Goal: Task Accomplishment & Management: Manage account settings

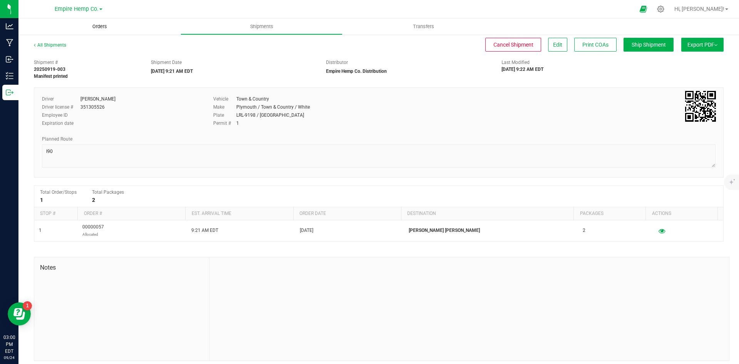
click at [97, 27] on span "Orders" at bounding box center [99, 26] width 35 height 7
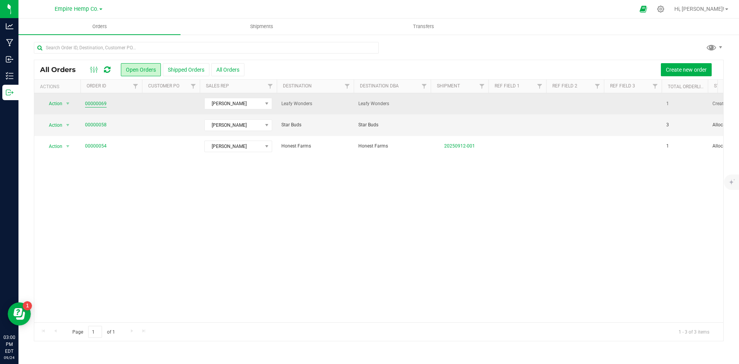
click at [103, 103] on link "00000069" at bounding box center [96, 103] width 22 height 7
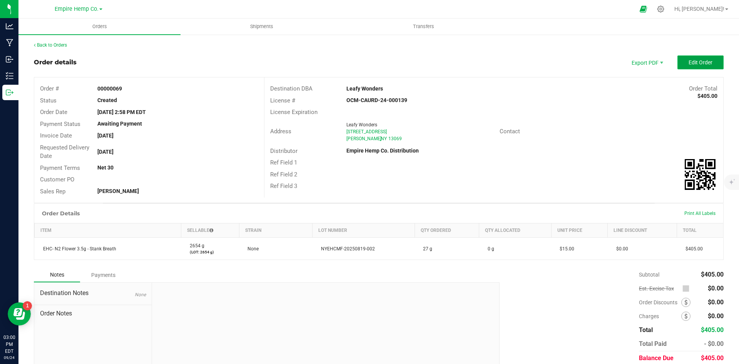
click at [695, 64] on span "Edit Order" at bounding box center [701, 62] width 24 height 6
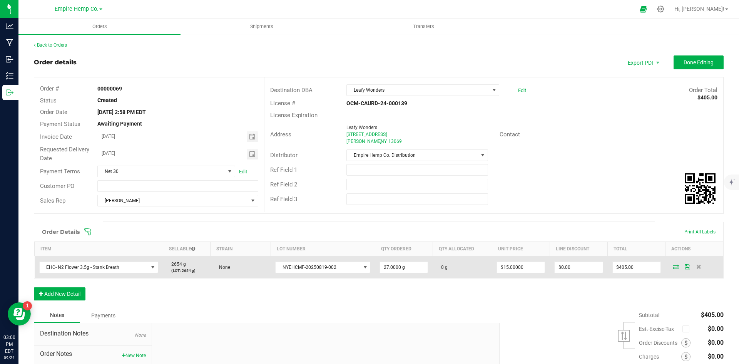
click at [673, 267] on icon at bounding box center [676, 266] width 6 height 5
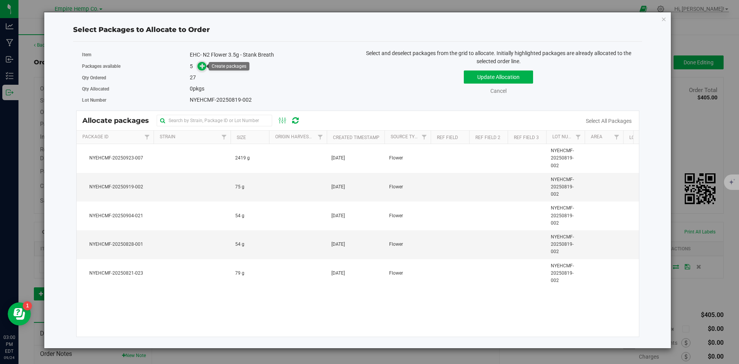
click at [200, 65] on icon at bounding box center [202, 65] width 5 height 5
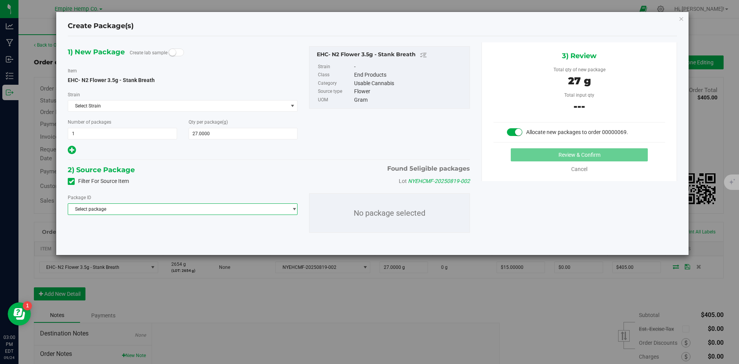
click at [214, 208] on span "Select package" at bounding box center [177, 209] width 219 height 11
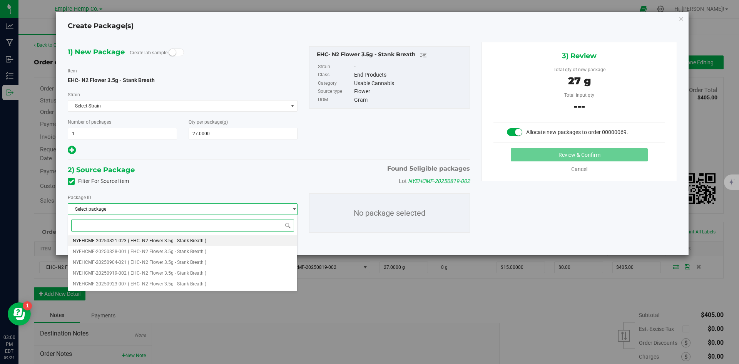
click at [204, 242] on span "( EHC- N2 Flower 3.5g - Stank Breath )" at bounding box center [167, 240] width 79 height 5
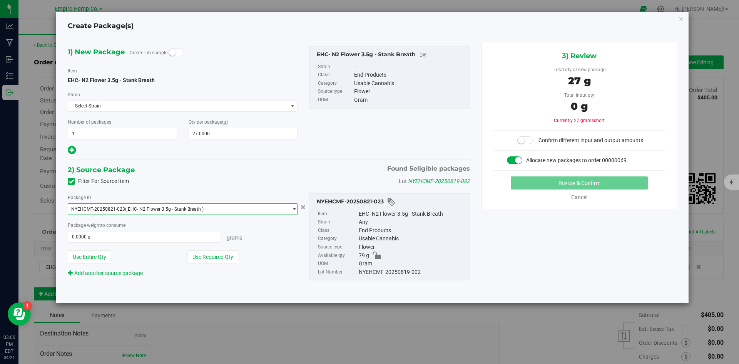
click at [220, 210] on span "NYEHCMF-20250821-023 ( EHC- N2 Flower 3.5g - Stank Breath )" at bounding box center [177, 209] width 219 height 11
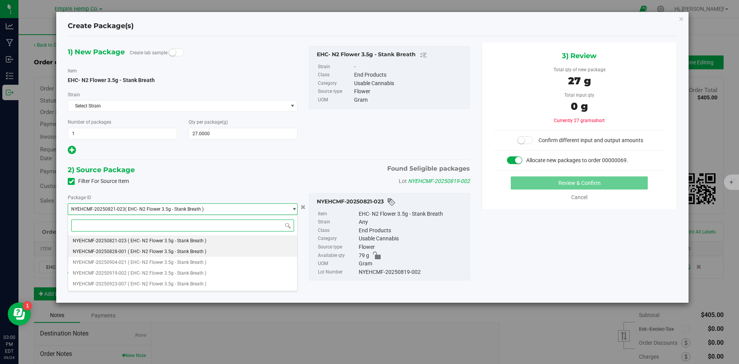
click at [207, 250] on li "NYEHCMF-20250828-001 ( EHC- N2 Flower 3.5g - Stank Breath )" at bounding box center [182, 251] width 229 height 11
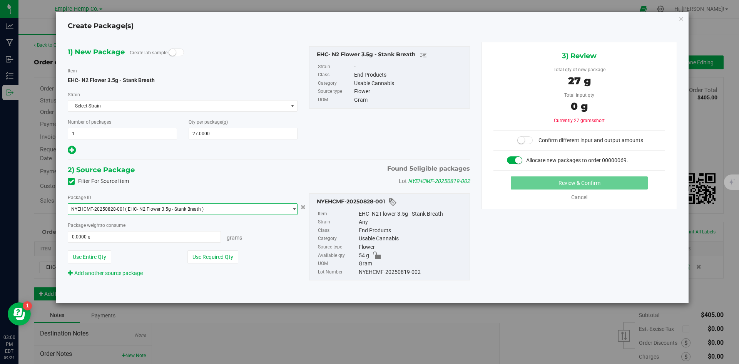
click at [223, 210] on span "NYEHCMF-20250828-001 ( EHC- N2 Flower 3.5g - Stank Breath )" at bounding box center [177, 209] width 219 height 11
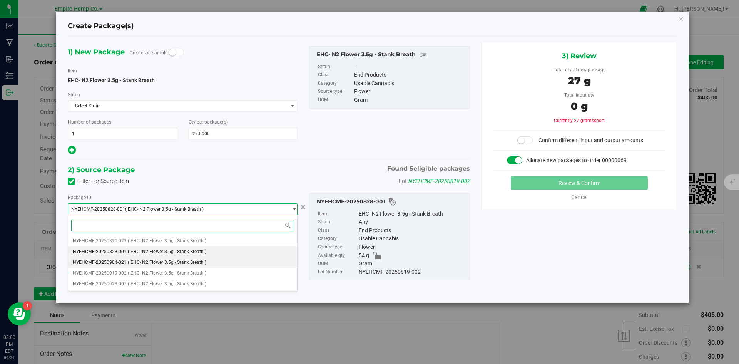
click at [191, 263] on span "( EHC- N2 Flower 3.5g - Stank Breath )" at bounding box center [167, 262] width 79 height 5
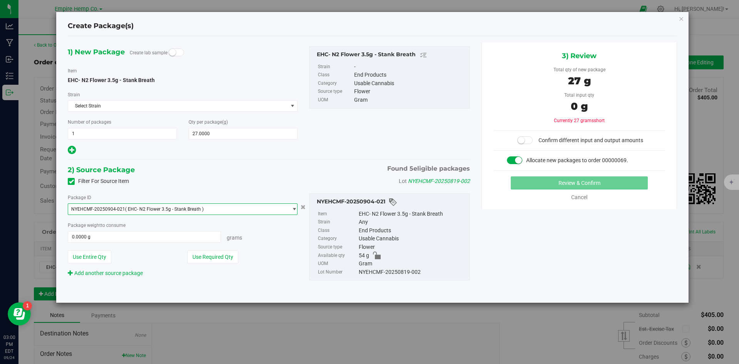
click at [220, 213] on span "NYEHCMF-20250904-021 ( EHC- N2 Flower 3.5g - Stank Breath )" at bounding box center [177, 209] width 219 height 11
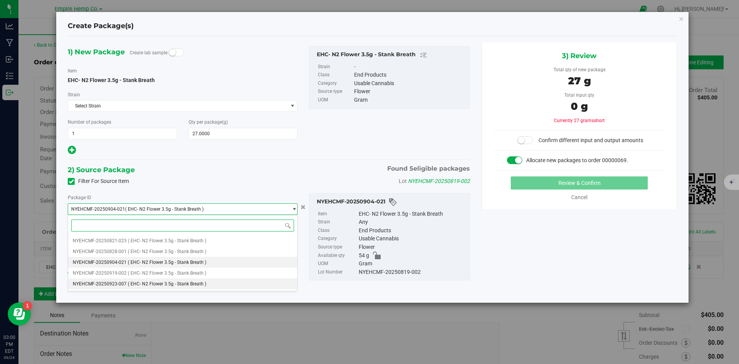
click at [189, 283] on span "( EHC- N2 Flower 3.5g - Stank Breath )" at bounding box center [167, 283] width 79 height 5
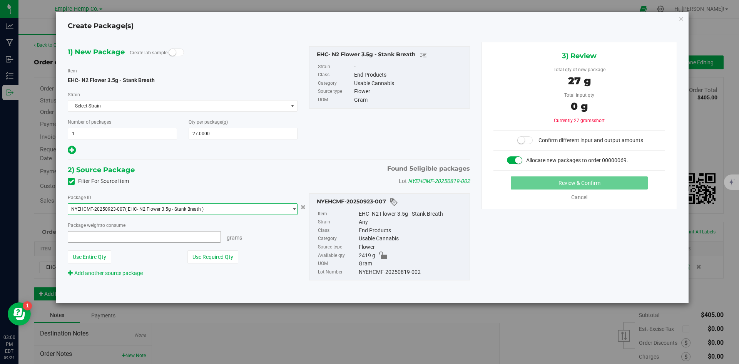
click at [174, 236] on span at bounding box center [144, 237] width 153 height 12
type input "27"
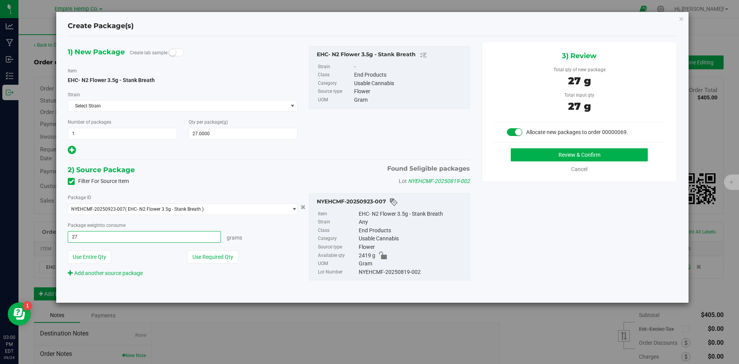
click at [511, 148] on button "Review & Confirm" at bounding box center [579, 154] width 137 height 13
type input "27.0000 g"
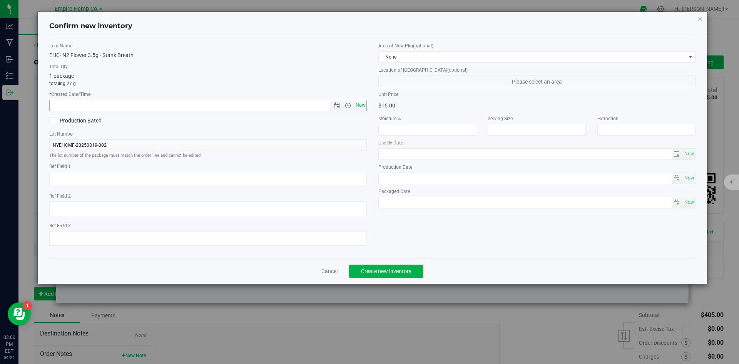
click at [358, 104] on span "Now" at bounding box center [360, 105] width 13 height 11
type input "[DATE] 3:00 PM"
click at [383, 274] on button "Create new inventory" at bounding box center [386, 271] width 74 height 13
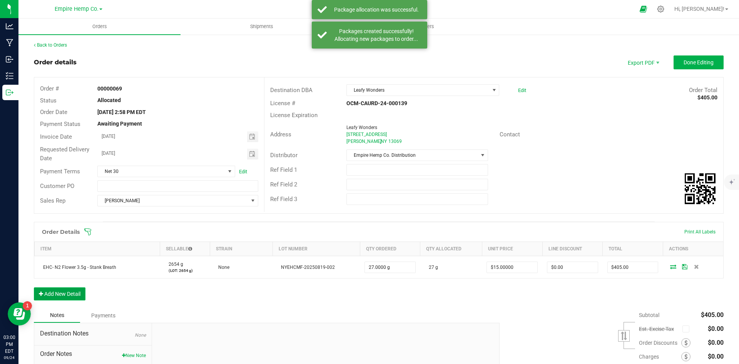
click at [63, 290] on button "Add New Detail" at bounding box center [60, 293] width 52 height 13
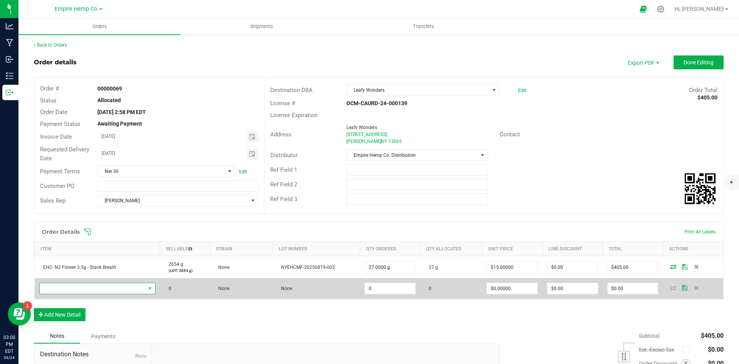
click at [64, 291] on span "NO DATA FOUND" at bounding box center [93, 288] width 106 height 11
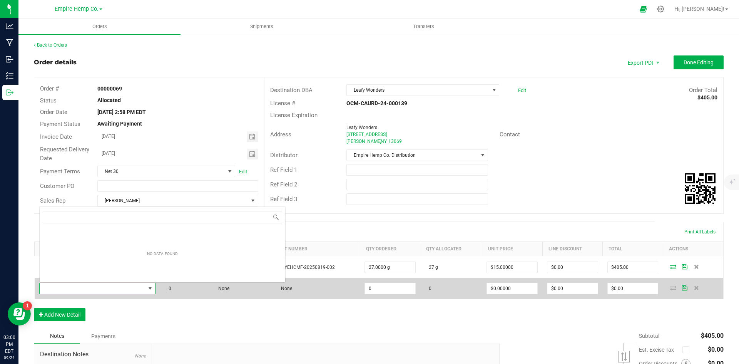
scroll to position [12, 114]
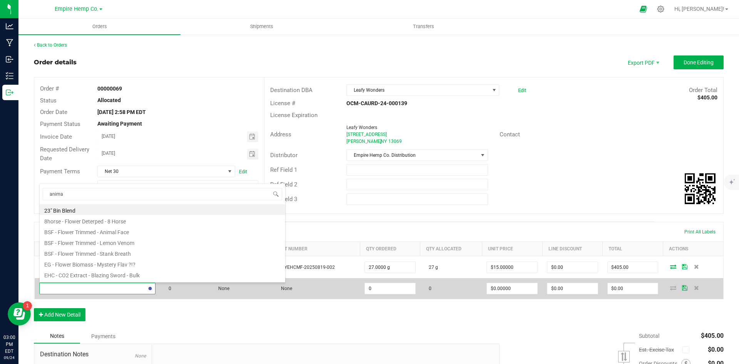
type input "animal"
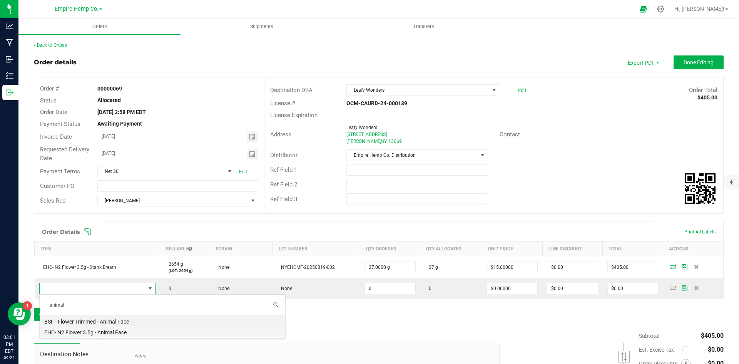
click at [85, 332] on li "EHC- N2 Flower 3.5g - Animal Face" at bounding box center [163, 331] width 246 height 11
type input "0.0000 g"
type input "$15.00000"
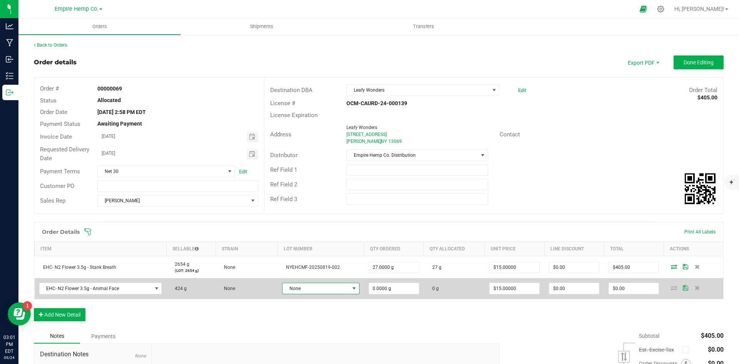
click at [322, 285] on span "None" at bounding box center [316, 288] width 67 height 11
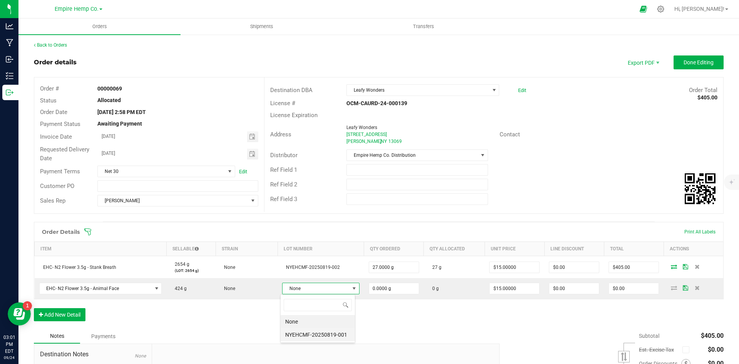
click at [327, 335] on li "NYEHCMF-20250819-001" at bounding box center [318, 334] width 74 height 13
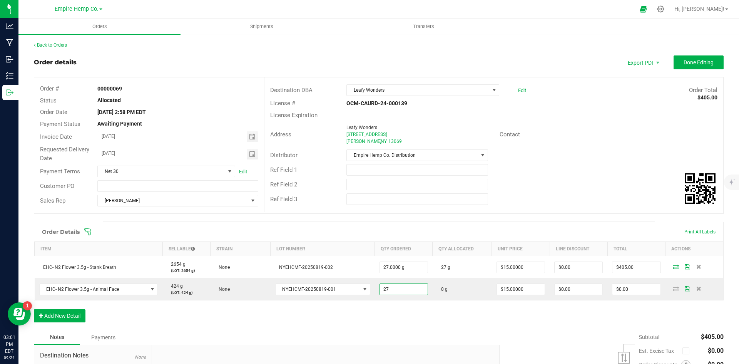
type input "27.0000 g"
type input "15"
type input "$405.00"
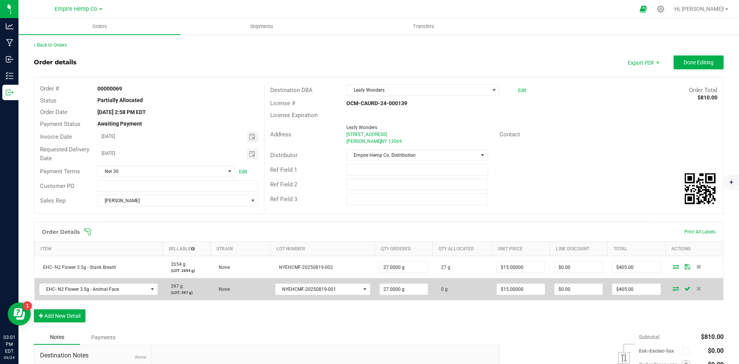
click at [673, 289] on icon at bounding box center [676, 288] width 6 height 5
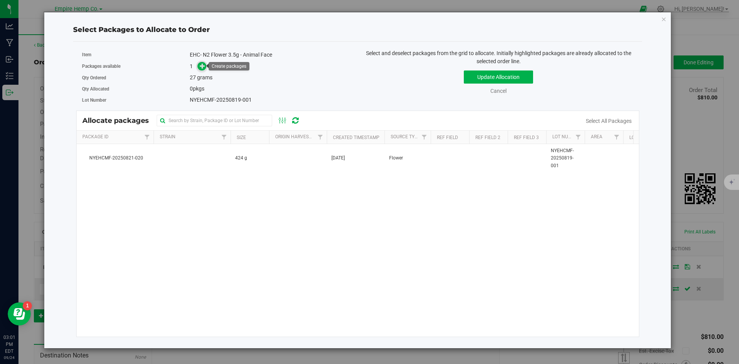
click at [200, 64] on icon at bounding box center [202, 65] width 5 height 5
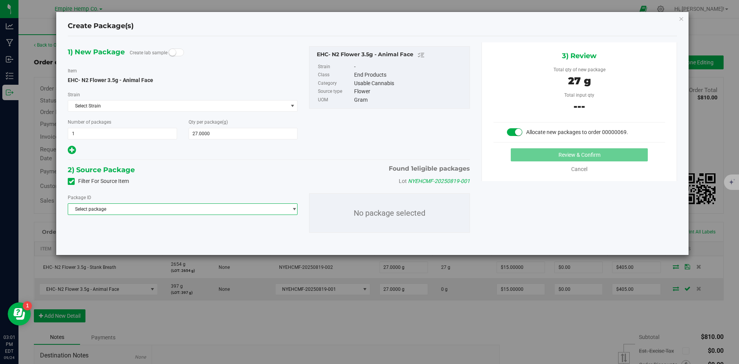
click at [167, 212] on span "Select package" at bounding box center [177, 209] width 219 height 11
click at [162, 238] on span "( EHC- N2 Flower 3.5g - Animal Face )" at bounding box center [167, 240] width 78 height 5
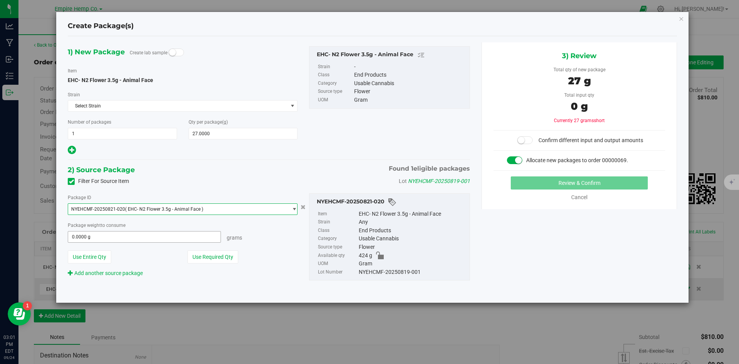
click at [161, 237] on span "0.0000 g 0" at bounding box center [144, 237] width 153 height 12
type input "27"
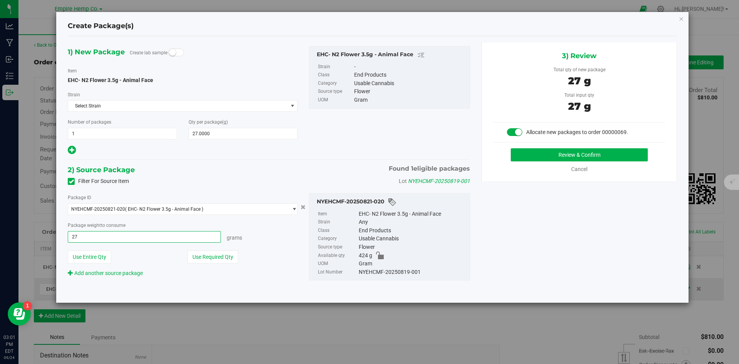
click at [511, 148] on button "Review & Confirm" at bounding box center [579, 154] width 137 height 13
type input "27.0000 g"
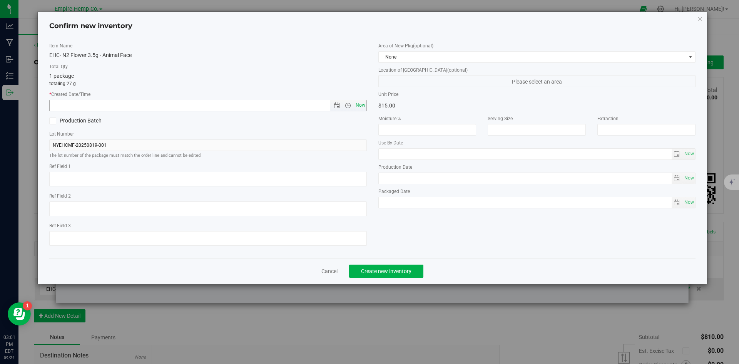
click at [365, 104] on span "Now" at bounding box center [360, 105] width 13 height 11
type input "[DATE] 3:01 PM"
click at [384, 275] on button "Create new inventory" at bounding box center [386, 271] width 74 height 13
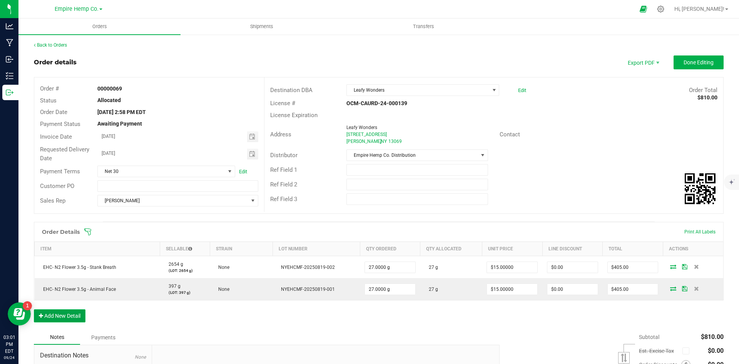
click at [67, 315] on button "Add New Detail" at bounding box center [60, 315] width 52 height 13
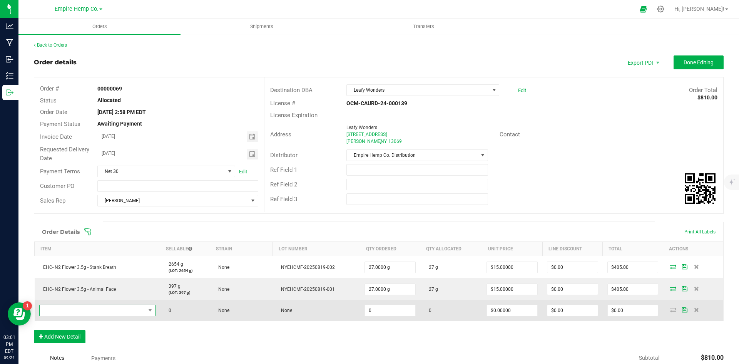
click at [77, 310] on span "NO DATA FOUND" at bounding box center [93, 310] width 106 height 11
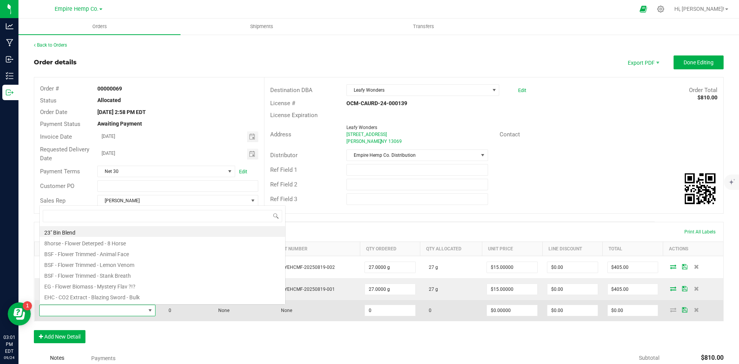
scroll to position [12, 114]
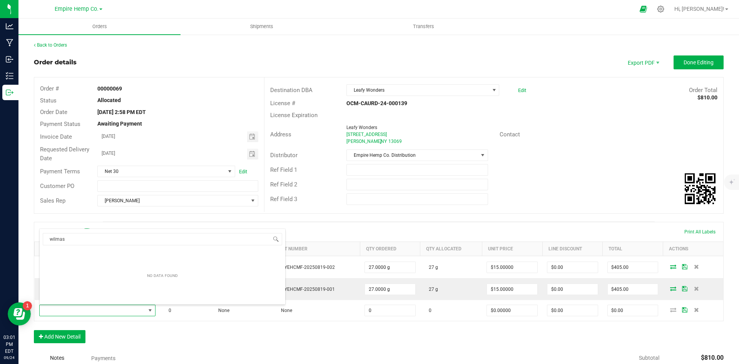
type input "[PERSON_NAME]"
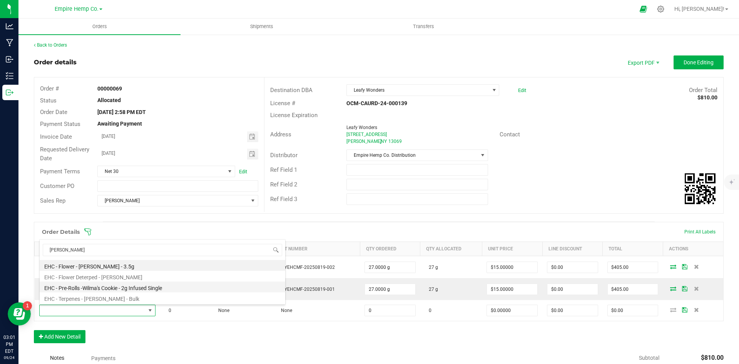
click at [116, 286] on li "EHC - Pre-Rolls -Wilma's Cookie - 2g Infused Single" at bounding box center [163, 286] width 246 height 11
type input "0.0000 g"
type input "$12.00000"
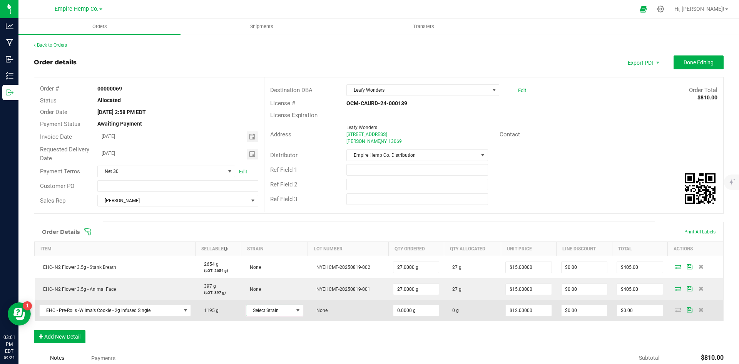
click at [265, 308] on span "Select Strain" at bounding box center [269, 310] width 47 height 11
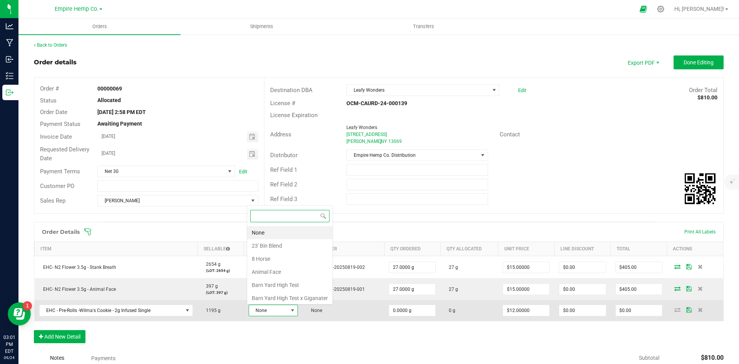
scroll to position [12, 49]
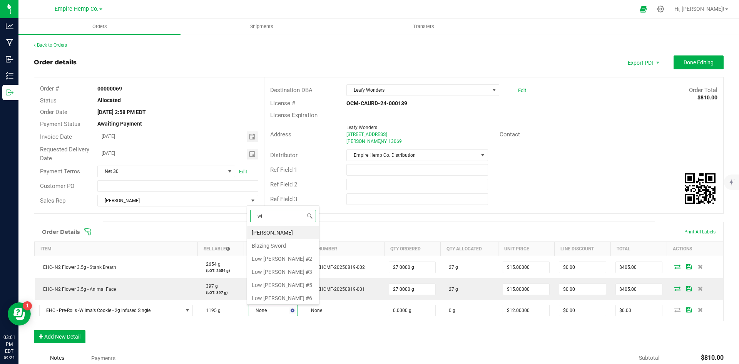
type input "wil"
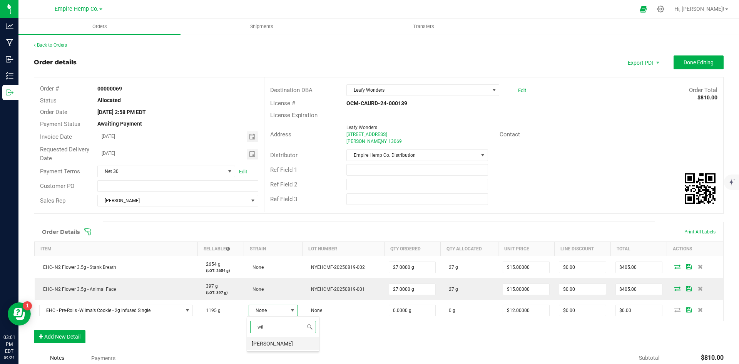
click at [287, 341] on li "[PERSON_NAME]" at bounding box center [283, 343] width 72 height 13
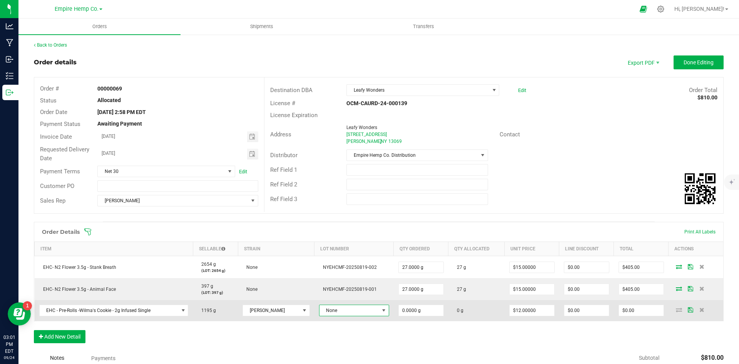
click at [381, 310] on span at bounding box center [384, 310] width 6 height 6
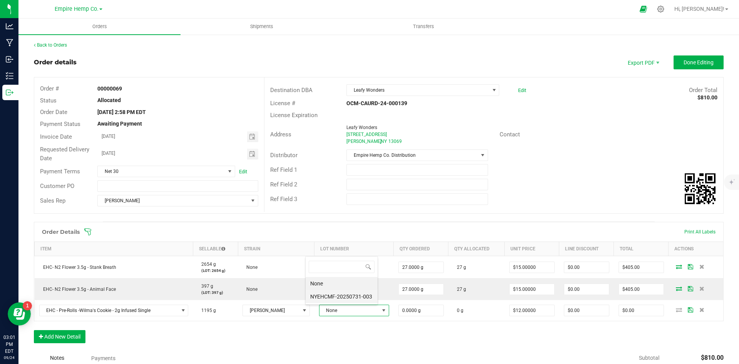
click at [368, 299] on li "NYEHCMF-20250731-003" at bounding box center [342, 296] width 72 height 13
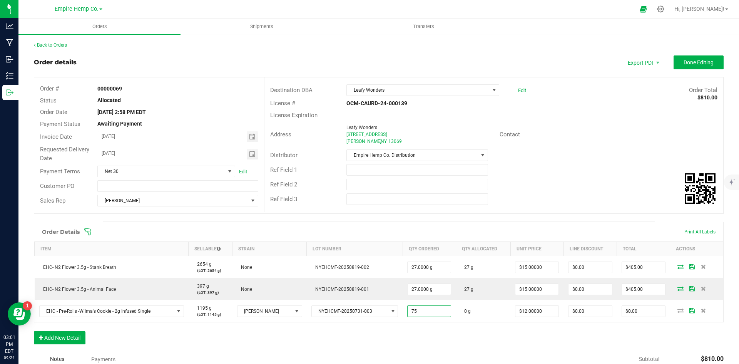
type input "75.0000 g"
type input "12"
type input "$900.00"
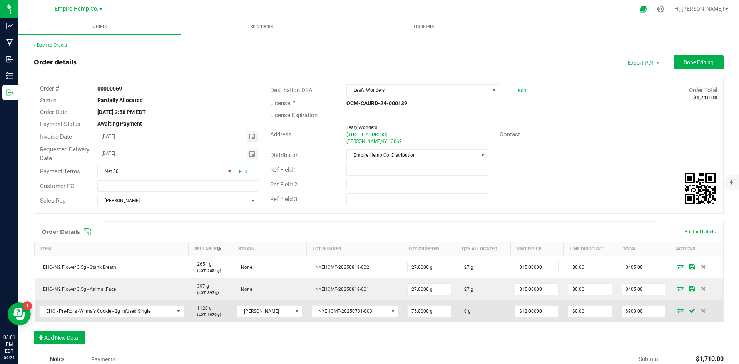
click at [678, 313] on icon at bounding box center [681, 310] width 6 height 5
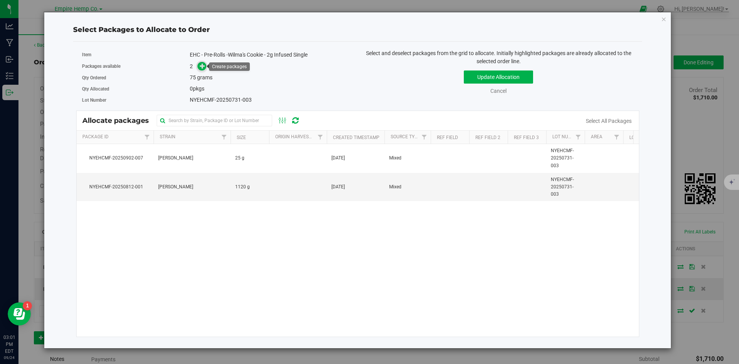
click at [205, 67] on icon at bounding box center [202, 65] width 5 height 5
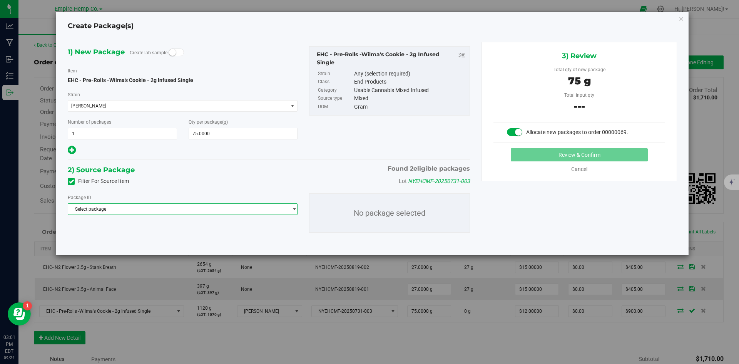
click at [197, 208] on span "Select package" at bounding box center [177, 209] width 219 height 11
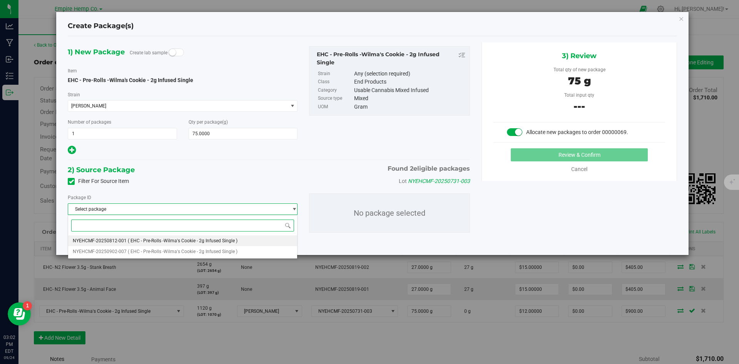
click at [193, 240] on span "( EHC - Pre-Rolls -Wilma's Cookie - 2g Infused Single )" at bounding box center [183, 240] width 110 height 5
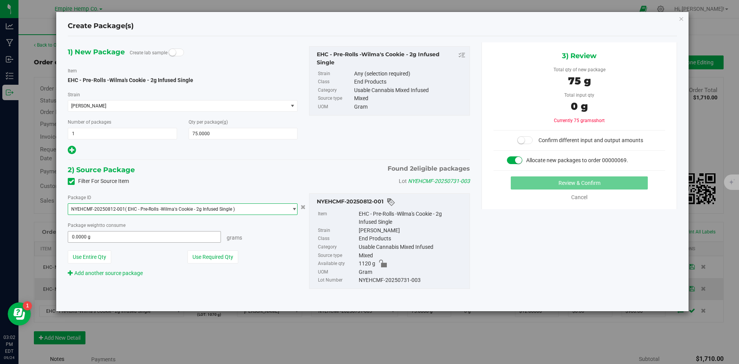
click at [190, 234] on span "0.0000 g 0" at bounding box center [144, 237] width 153 height 12
type input "75"
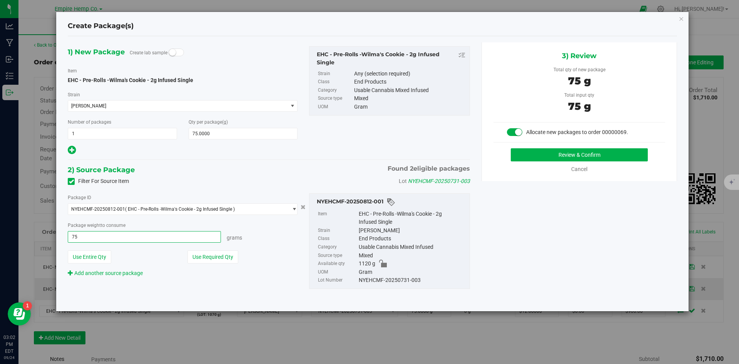
click at [511, 148] on button "Review & Confirm" at bounding box center [579, 154] width 137 height 13
type input "75.0000 g"
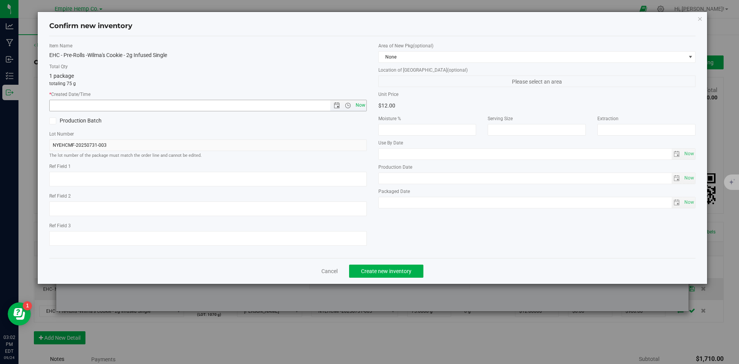
click at [360, 107] on span "Now" at bounding box center [360, 105] width 13 height 11
type input "[DATE] 3:02 PM"
click at [406, 274] on span "Create new inventory" at bounding box center [386, 271] width 50 height 6
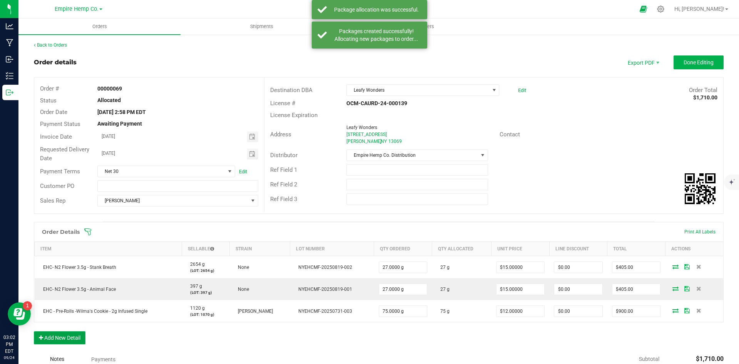
click at [64, 338] on button "Add New Detail" at bounding box center [60, 337] width 52 height 13
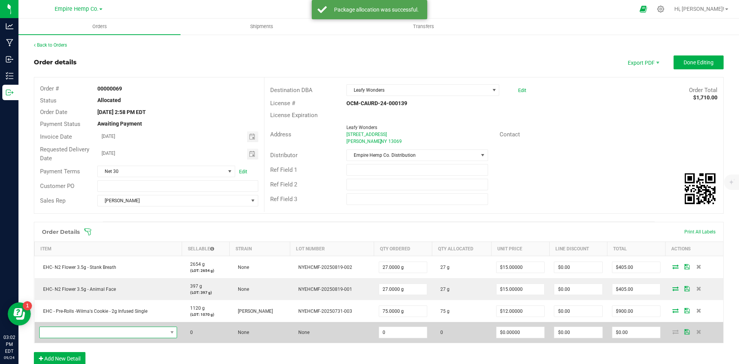
click at [75, 333] on span "NO DATA FOUND" at bounding box center [104, 332] width 128 height 11
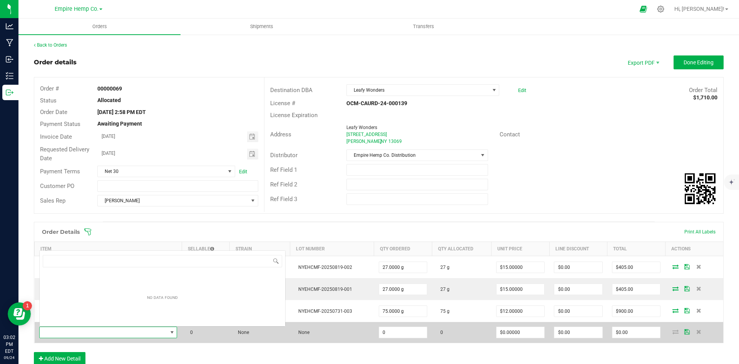
scroll to position [12, 135]
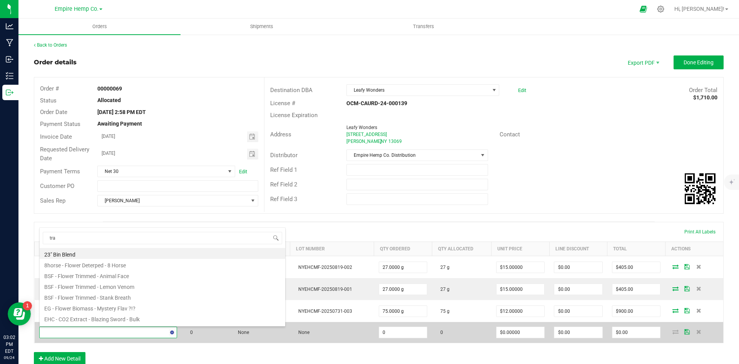
type input "trap"
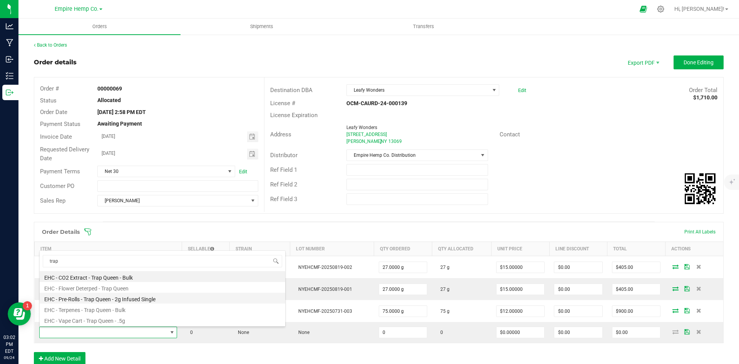
click at [112, 303] on li "EHC - Pre-Rolls - Trap Queen - 2g Infused Single" at bounding box center [163, 298] width 246 height 11
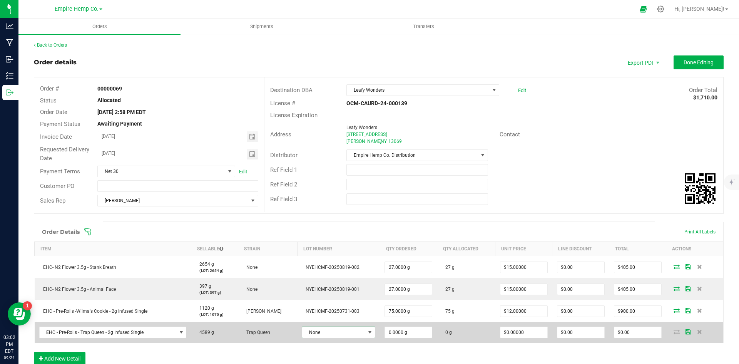
click at [338, 334] on span "None" at bounding box center [333, 332] width 63 height 11
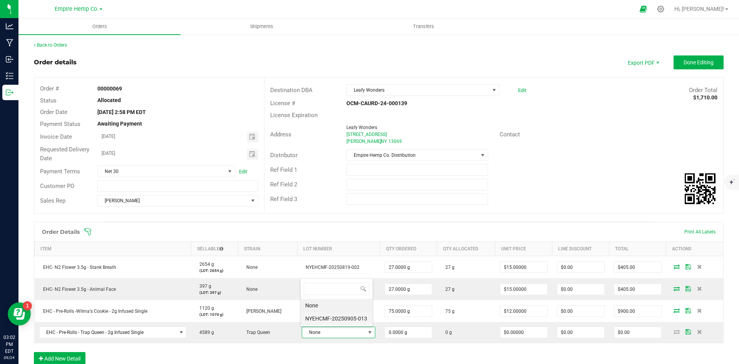
scroll to position [12, 70]
click at [342, 318] on li "NYEHCMF-20250905-013" at bounding box center [337, 318] width 72 height 13
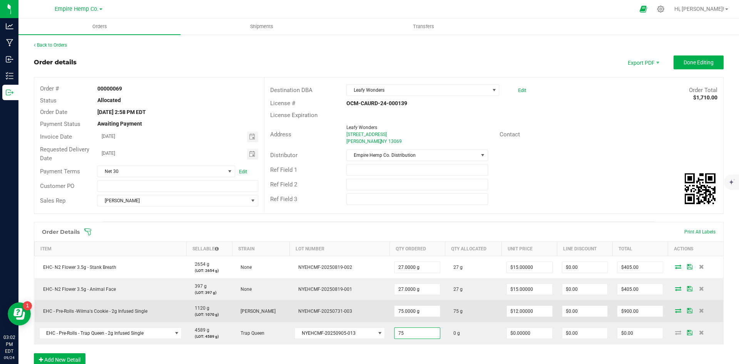
type input "75.0000 g"
type input "0"
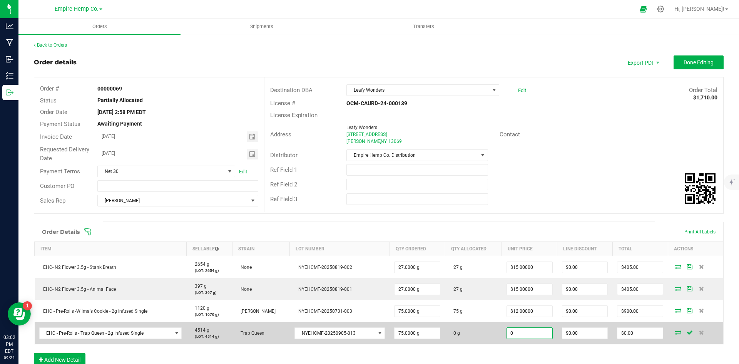
click at [521, 333] on input "0" at bounding box center [529, 333] width 45 height 11
type input "$12.00000"
type input "0"
type input "$900.00"
click at [676, 333] on icon at bounding box center [678, 332] width 6 height 5
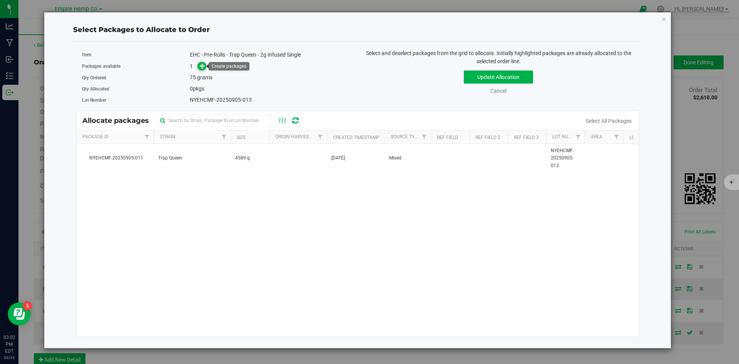
click at [201, 65] on icon at bounding box center [202, 65] width 5 height 5
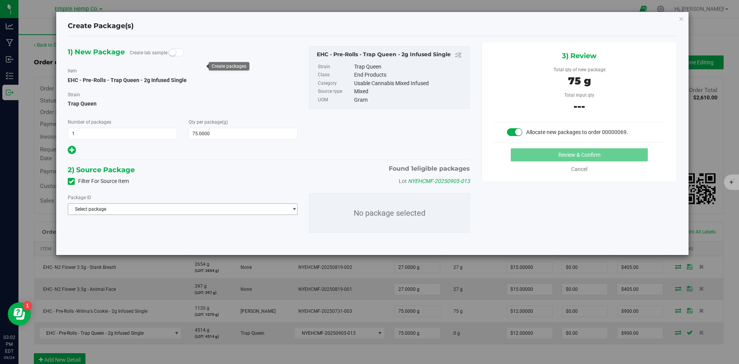
click at [171, 212] on span "Select package" at bounding box center [177, 209] width 219 height 11
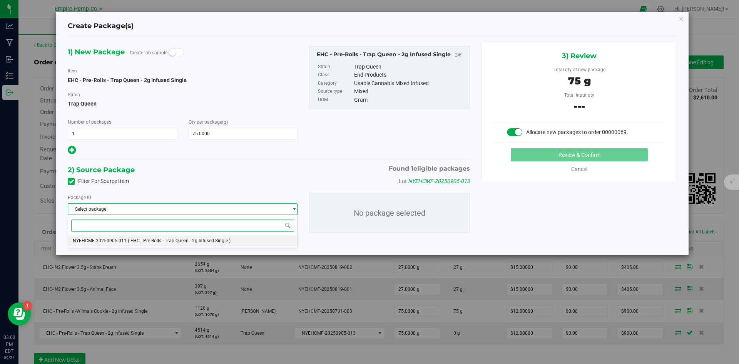
click at [169, 238] on span "( EHC - Pre-Rolls - Trap Queen - 2g Infused Single )" at bounding box center [179, 240] width 103 height 5
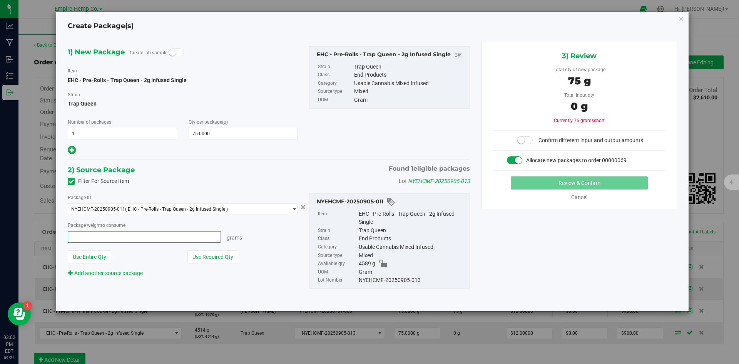
click at [169, 238] on span at bounding box center [144, 237] width 153 height 12
type input "75"
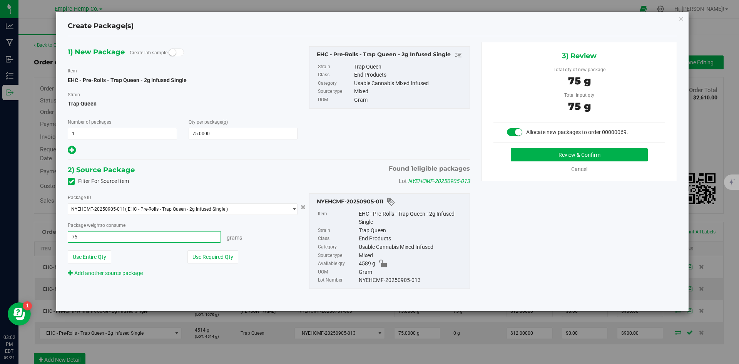
type input "75.0000 g"
click at [68, 250] on button "Use Entire Qty" at bounding box center [90, 256] width 44 height 13
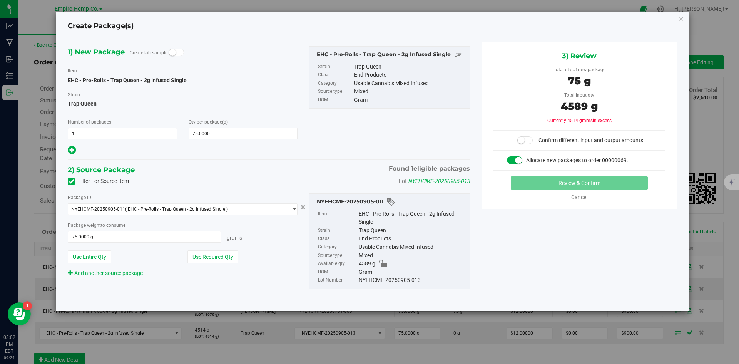
type input "4589.0000 g"
click at [134, 229] on div "Package weight to consume 4589.0000 g 4589 Grams" at bounding box center [183, 232] width 230 height 22
click at [130, 236] on span "4589.0000 g 4589" at bounding box center [144, 237] width 153 height 12
click at [130, 236] on input "4589" at bounding box center [144, 236] width 152 height 11
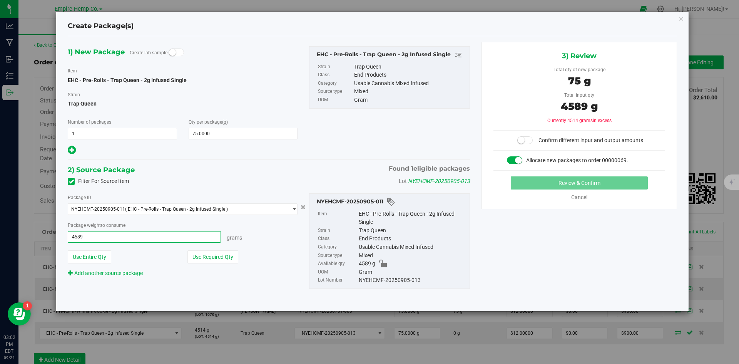
click at [130, 236] on input "4589" at bounding box center [144, 236] width 152 height 11
type input "75"
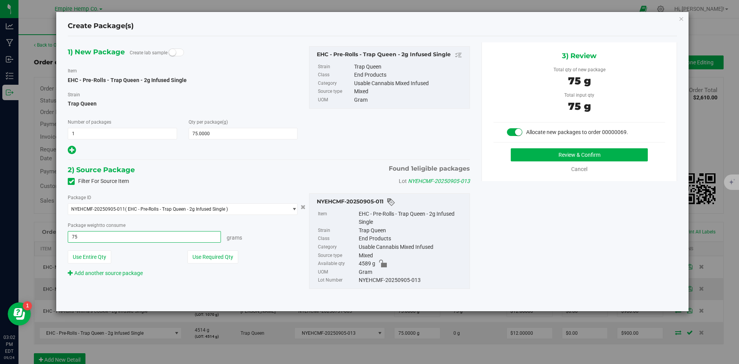
click at [511, 148] on button "Review & Confirm" at bounding box center [579, 154] width 137 height 13
type input "75.0000 g"
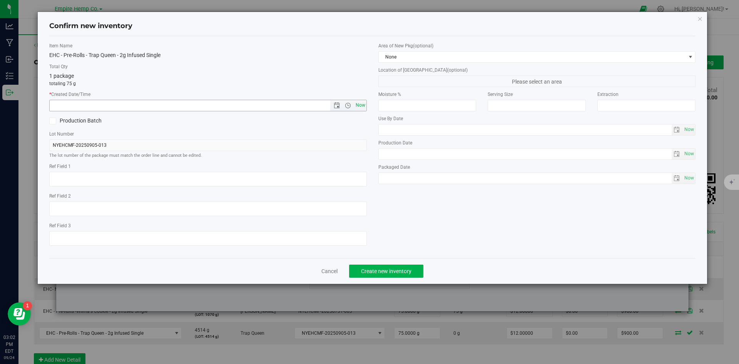
click at [358, 104] on span "Now" at bounding box center [360, 105] width 13 height 11
type input "[DATE] 3:02 PM"
click at [398, 275] on button "Create new inventory" at bounding box center [386, 271] width 74 height 13
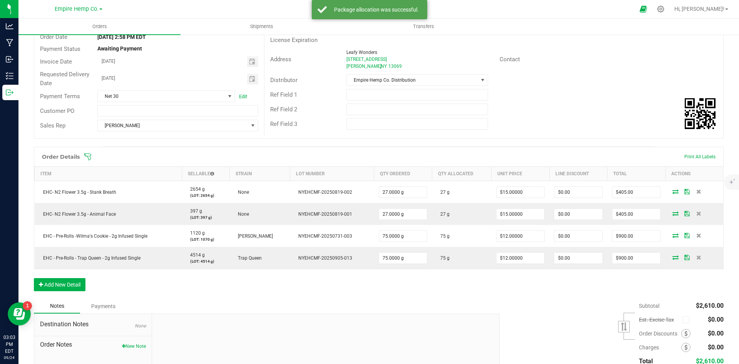
scroll to position [77, 0]
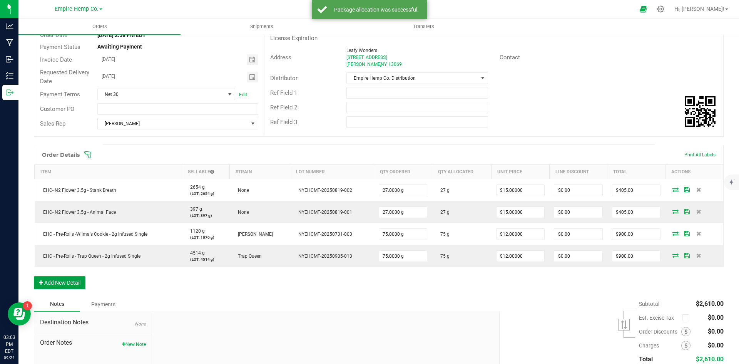
click at [79, 284] on button "Add New Detail" at bounding box center [60, 282] width 52 height 13
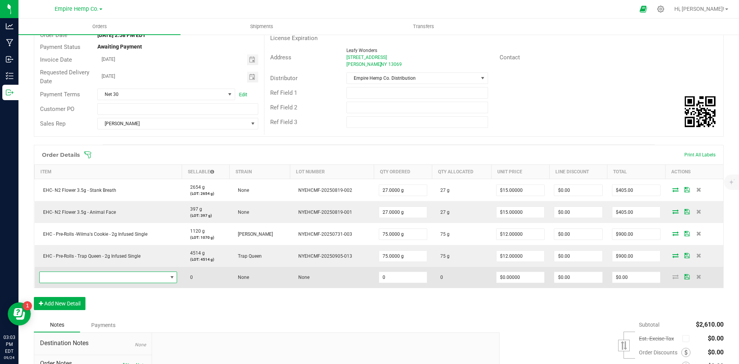
click at [80, 278] on span "NO DATA FOUND" at bounding box center [104, 277] width 128 height 11
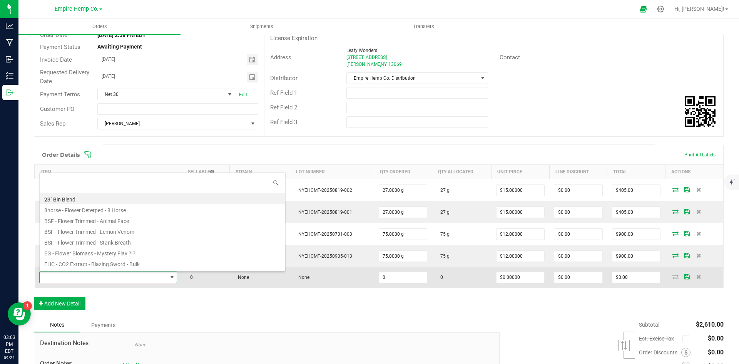
scroll to position [12, 135]
type input "lemon"
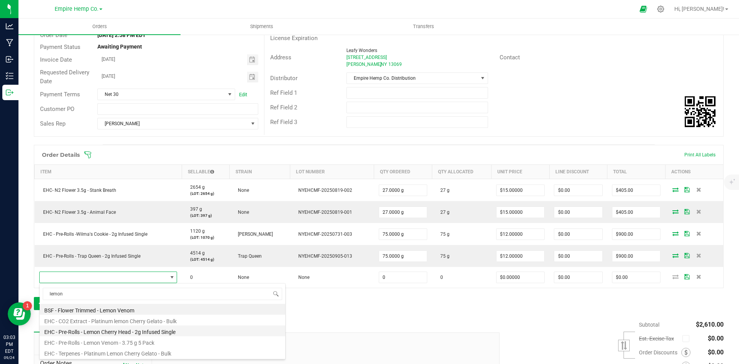
click at [109, 331] on li "EHC - Pre-Rolls - Lemon Cherry Head - 2g Infused Single" at bounding box center [163, 330] width 246 height 11
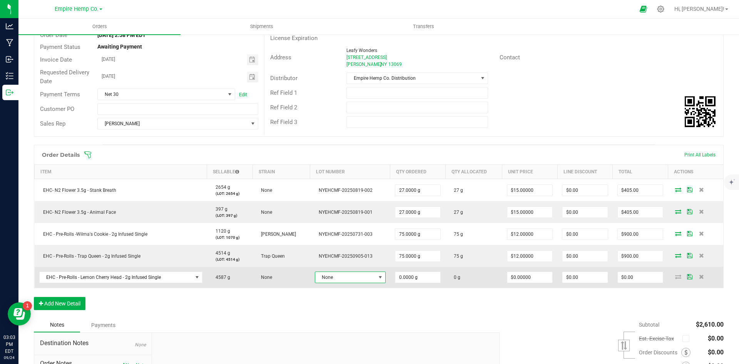
click at [376, 278] on span at bounding box center [381, 277] width 10 height 11
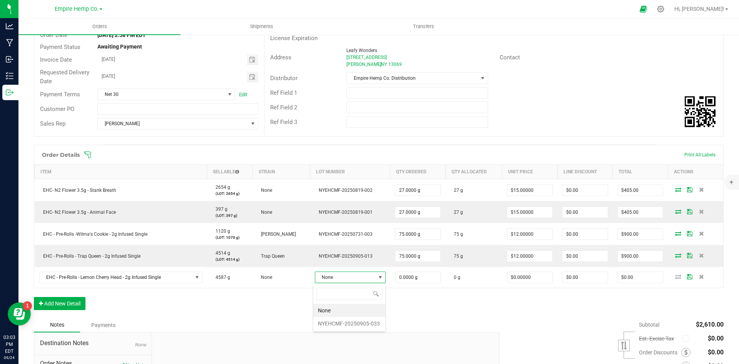
scroll to position [12, 69]
click at [340, 322] on li "NYEHCMF-20250905-033" at bounding box center [349, 323] width 72 height 13
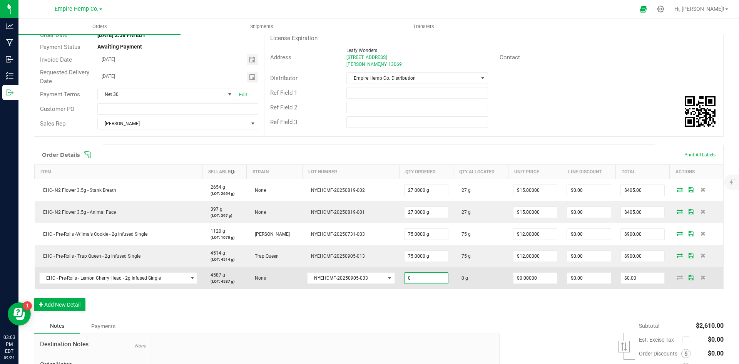
click at [424, 277] on input "0" at bounding box center [427, 278] width 44 height 11
type input "75.0000 g"
type input "0"
click at [541, 278] on input "0" at bounding box center [536, 278] width 44 height 11
type input "$12.00000"
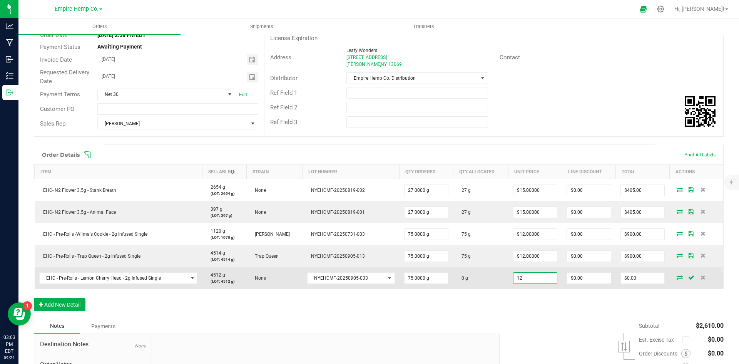
type input "0"
type input "$900.00"
click at [677, 276] on icon at bounding box center [680, 277] width 6 height 5
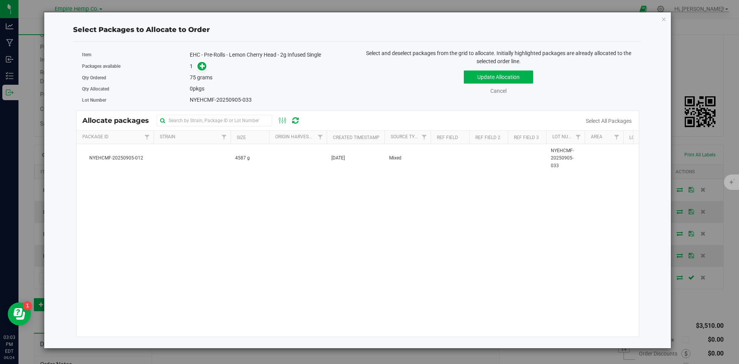
click at [206, 70] on span at bounding box center [200, 66] width 12 height 9
click at [204, 69] on span at bounding box center [202, 66] width 9 height 9
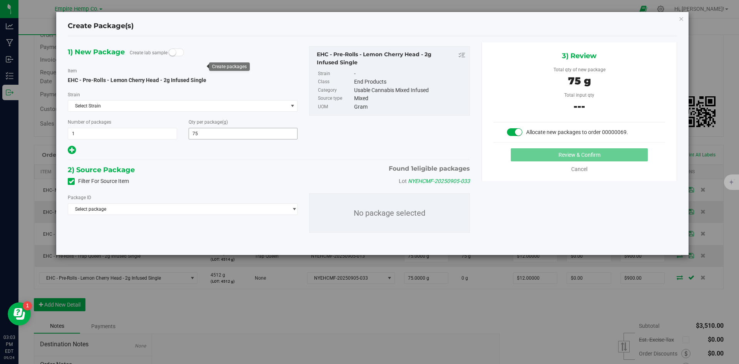
type input "75.0000"
click at [182, 204] on span "Select package" at bounding box center [177, 209] width 219 height 11
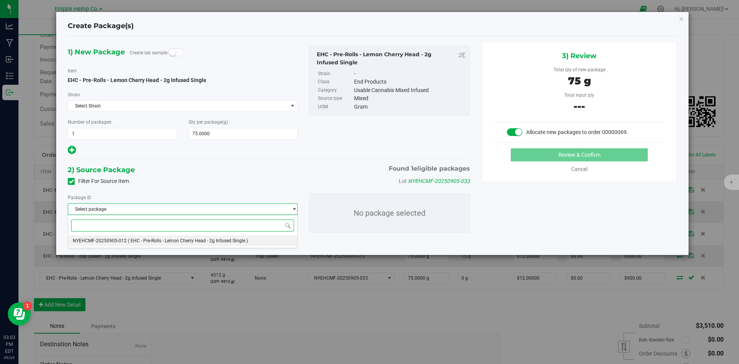
click at [169, 240] on span "( EHC - Pre-Rolls - Lemon Cherry Head - 2g Infused Single )" at bounding box center [188, 240] width 120 height 5
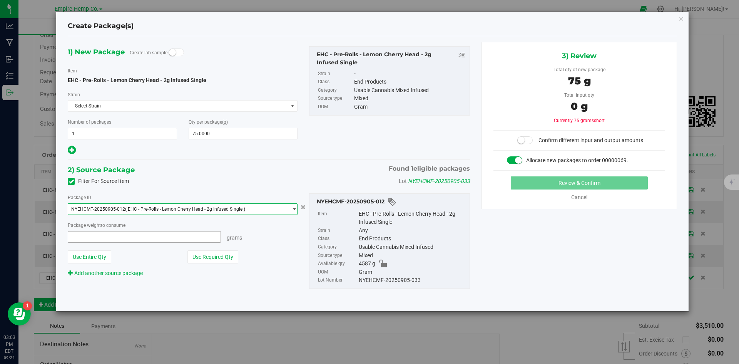
click at [136, 239] on span at bounding box center [144, 237] width 153 height 12
type input "75"
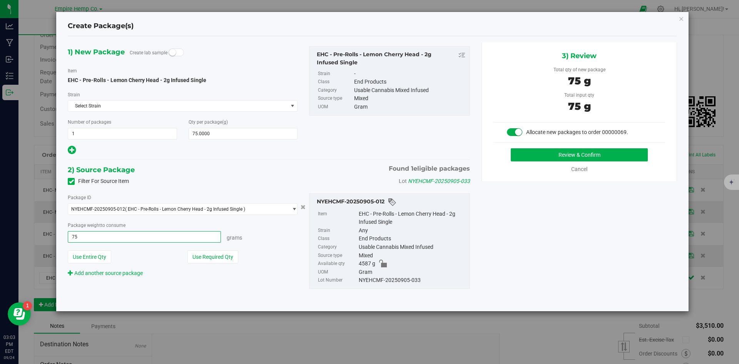
click at [511, 148] on button "Review & Confirm" at bounding box center [579, 154] width 137 height 13
type input "75.0000 g"
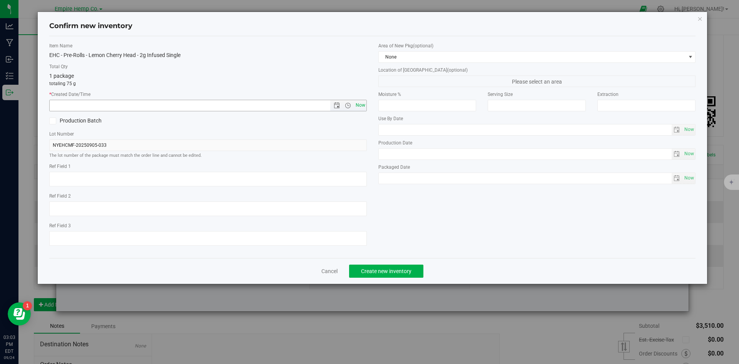
click at [362, 105] on span "Now" at bounding box center [360, 105] width 13 height 11
type input "[DATE] 3:03 PM"
click at [410, 273] on span "Create new inventory" at bounding box center [386, 271] width 50 height 6
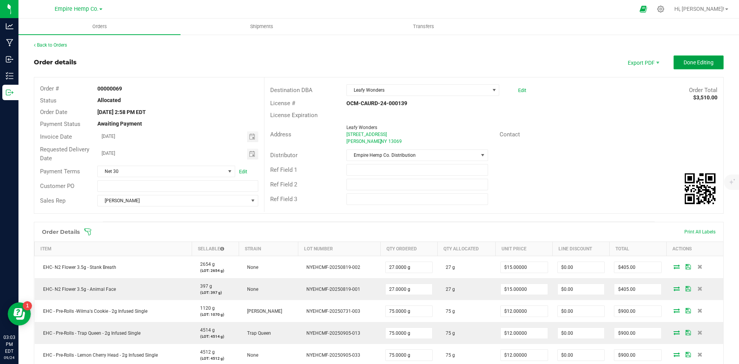
click at [693, 64] on span "Done Editing" at bounding box center [699, 62] width 30 height 6
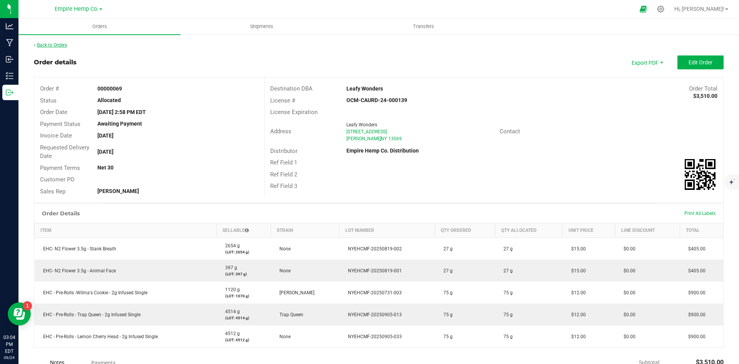
click at [49, 46] on link "Back to Orders" at bounding box center [50, 44] width 33 height 5
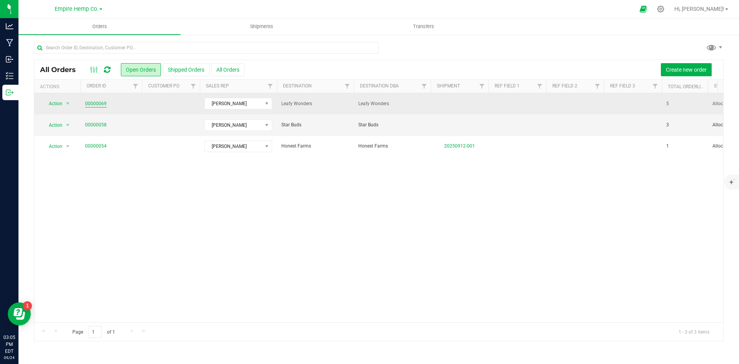
click at [89, 103] on link "00000069" at bounding box center [96, 103] width 22 height 7
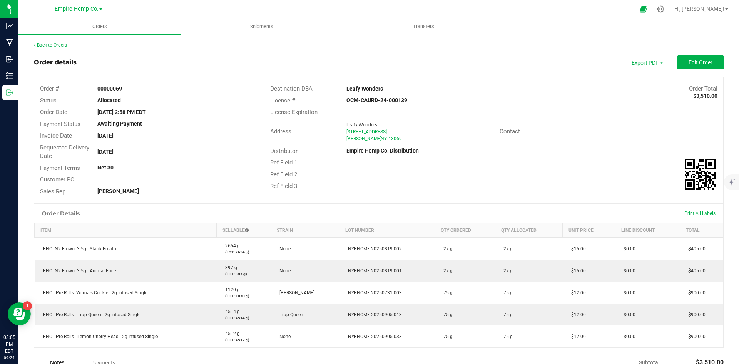
click at [688, 212] on span "Print All Labels" at bounding box center [700, 213] width 31 height 5
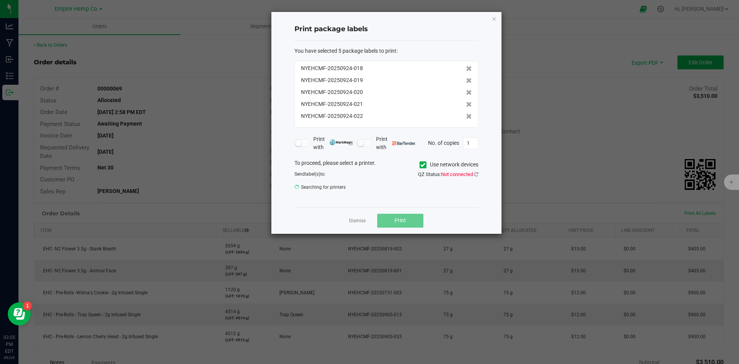
click at [422, 165] on icon at bounding box center [422, 165] width 5 height 0
click at [0, 0] on input "Use network devices" at bounding box center [0, 0] width 0 height 0
click at [361, 219] on link "Dismiss" at bounding box center [357, 221] width 17 height 7
